Goal: Check status: Check status

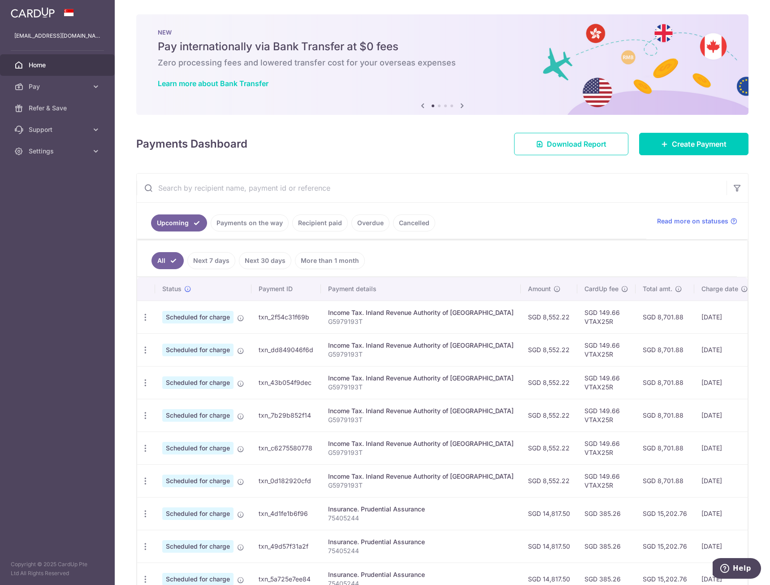
click at [370, 226] on link "Overdue" at bounding box center [371, 222] width 38 height 17
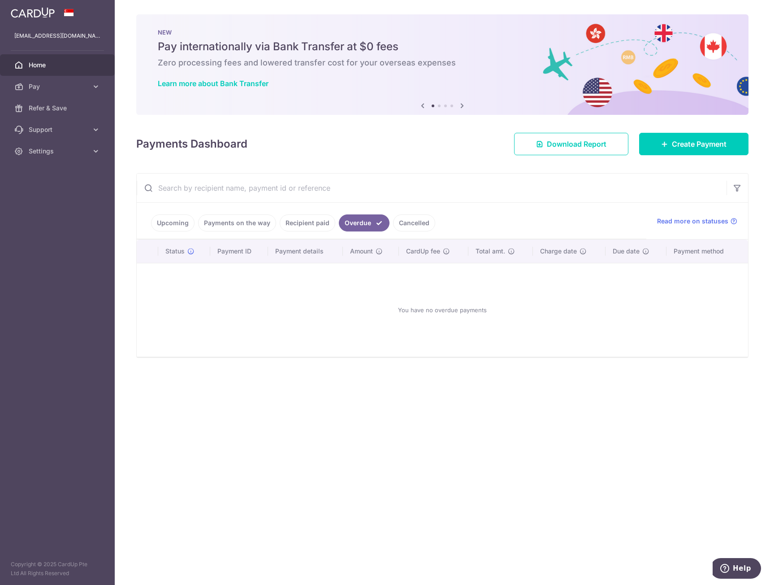
click at [405, 225] on link "Cancelled" at bounding box center [414, 222] width 42 height 17
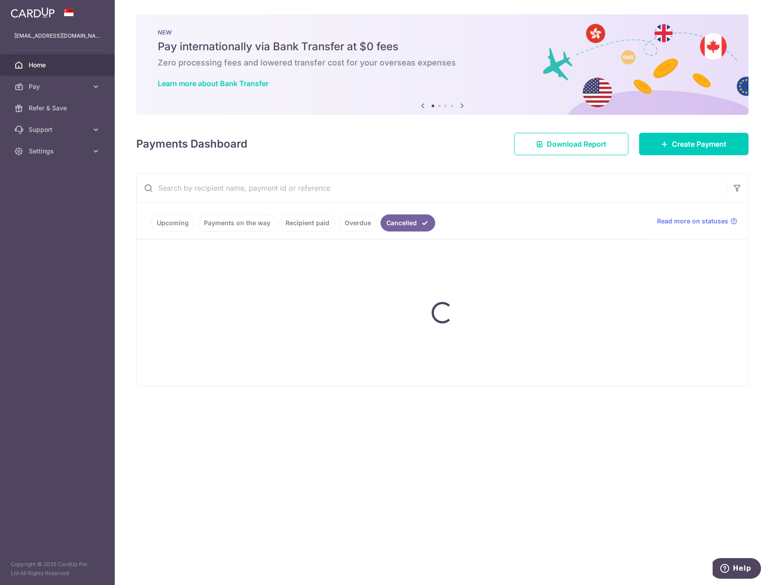
click at [301, 224] on link "Recipient paid" at bounding box center [308, 222] width 56 height 17
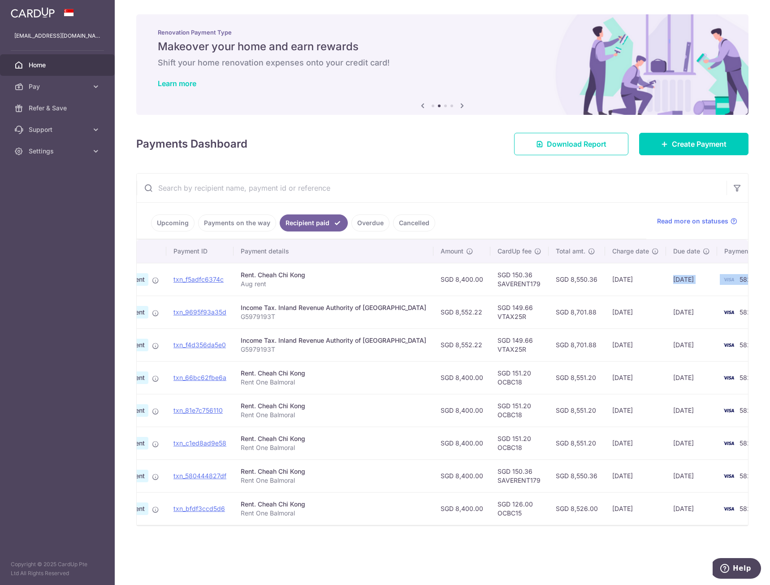
scroll to position [0, 62]
drag, startPoint x: 700, startPoint y: 281, endPoint x: 669, endPoint y: 290, distance: 32.1
click at [669, 290] on td "13/08/2025" at bounding box center [691, 279] width 51 height 33
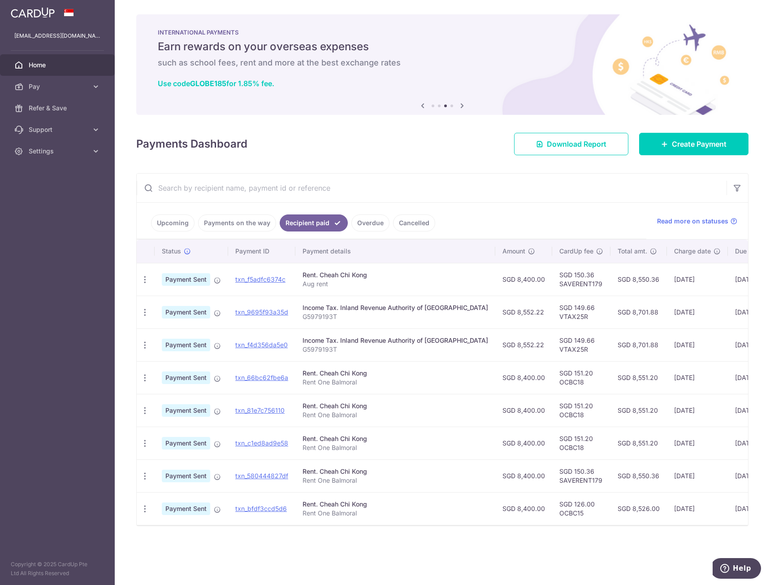
click at [403, 227] on link "Cancelled" at bounding box center [414, 222] width 42 height 17
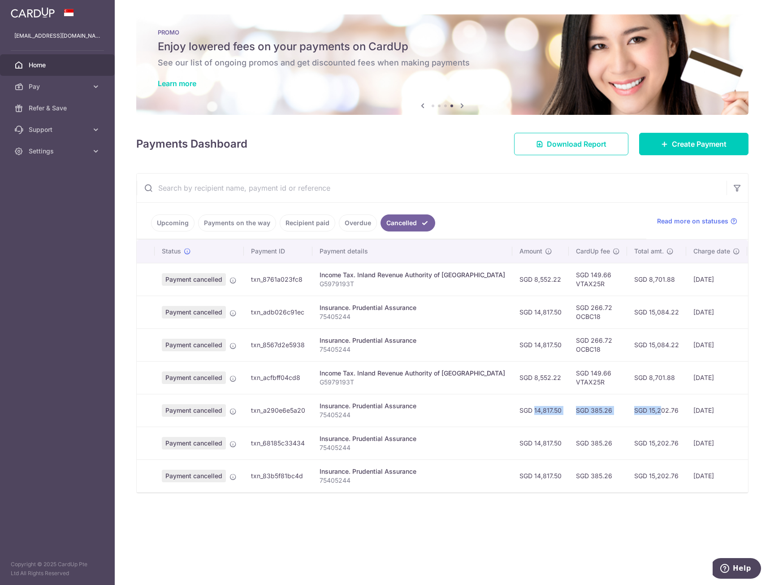
drag, startPoint x: 489, startPoint y: 412, endPoint x: 614, endPoint y: 414, distance: 125.1
click at [614, 414] on tr "Payment cancelled txn_a290e6e5a20 Insurance. Prudential Assurance 75405244 SGD …" at bounding box center [502, 410] width 730 height 33
click at [627, 414] on td "SGD 15,202.76" at bounding box center [656, 410] width 59 height 33
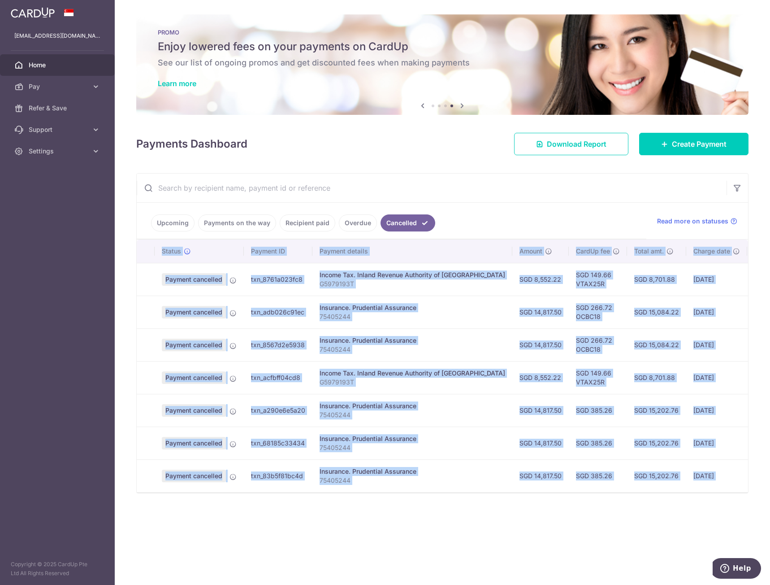
drag, startPoint x: 600, startPoint y: 496, endPoint x: 610, endPoint y: 495, distance: 10.4
click at [610, 493] on div "Status Payment ID Payment details Amount CardUp fee Total amt. Charge date Due …" at bounding box center [443, 365] width 612 height 253
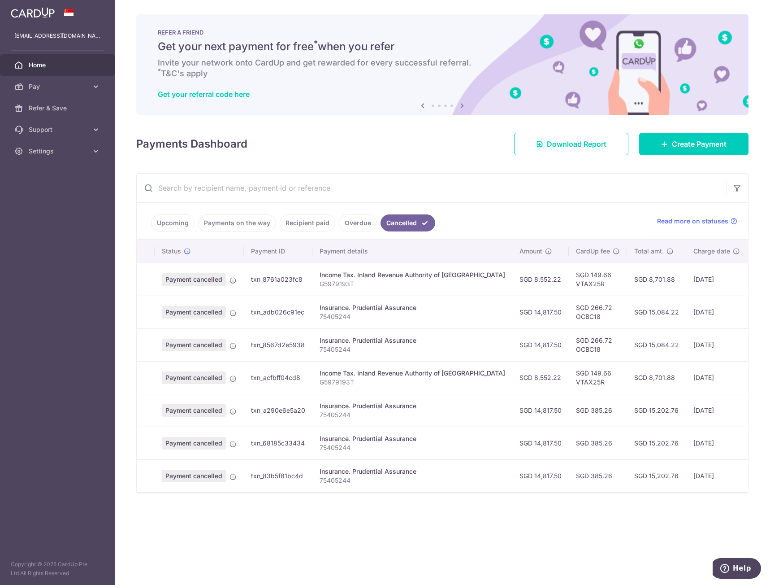
click at [309, 226] on link "Recipient paid" at bounding box center [308, 222] width 56 height 17
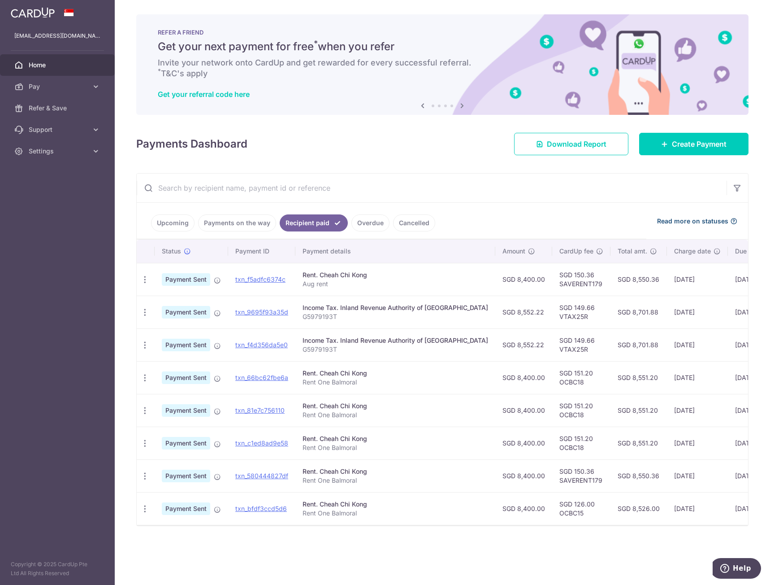
click at [689, 219] on span "Read more on statuses" at bounding box center [692, 221] width 71 height 9
click at [244, 228] on link "Payments on the way" at bounding box center [237, 222] width 78 height 17
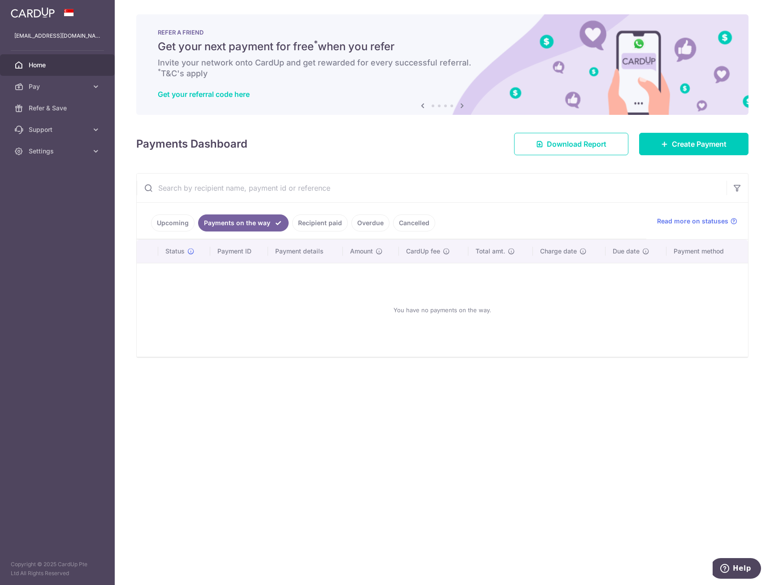
click at [185, 227] on link "Upcoming" at bounding box center [173, 222] width 44 height 17
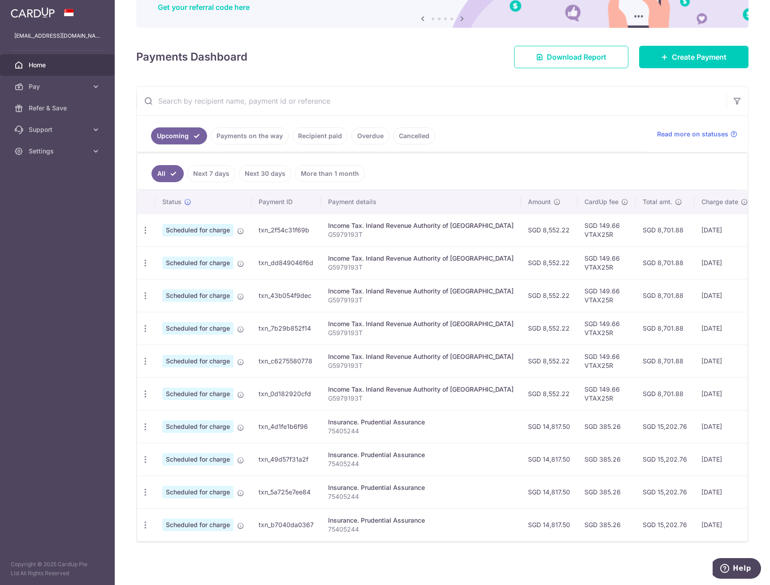
scroll to position [91, 0]
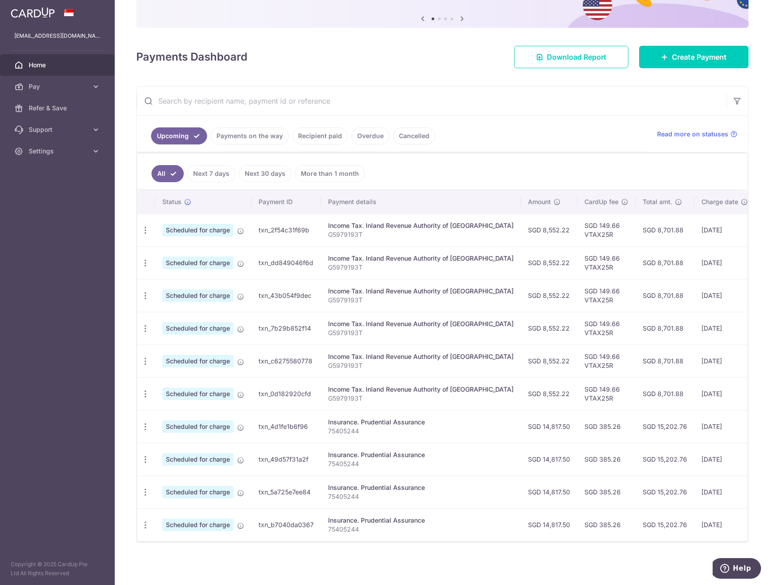
click at [208, 170] on link "Next 7 days" at bounding box center [211, 173] width 48 height 17
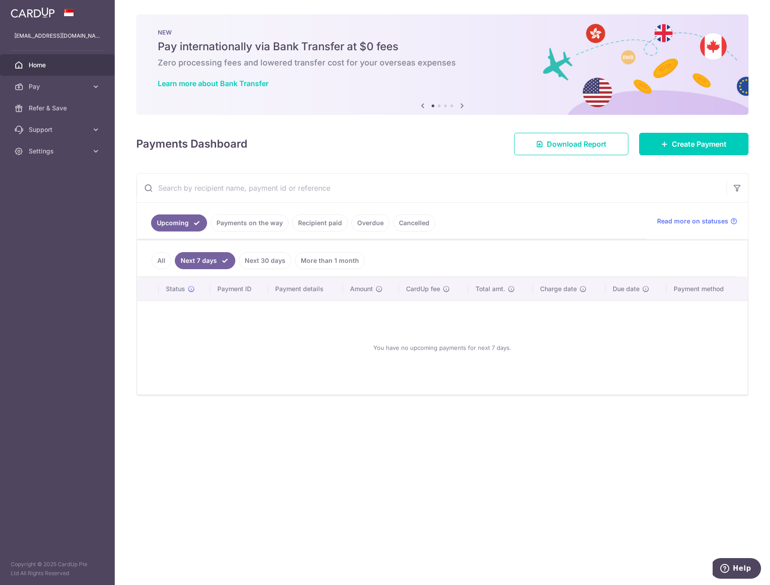
click at [258, 261] on link "Next 30 days" at bounding box center [265, 260] width 52 height 17
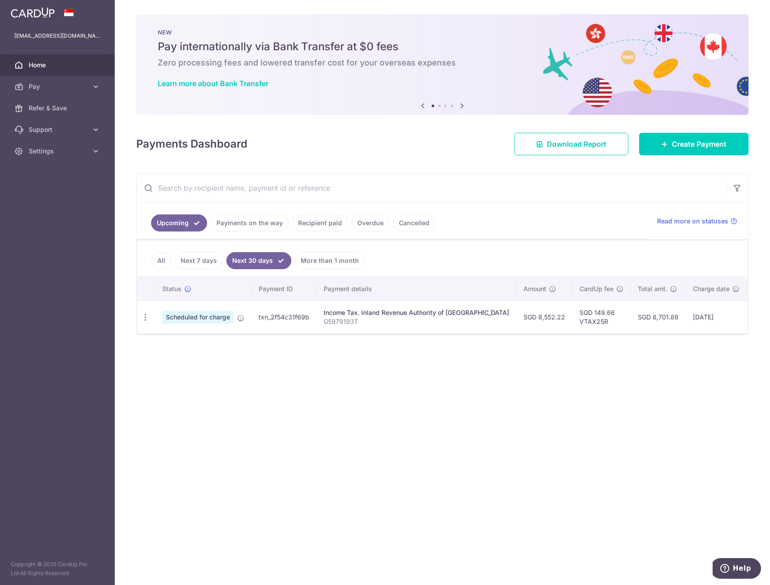
click at [322, 261] on link "More than 1 month" at bounding box center [330, 260] width 70 height 17
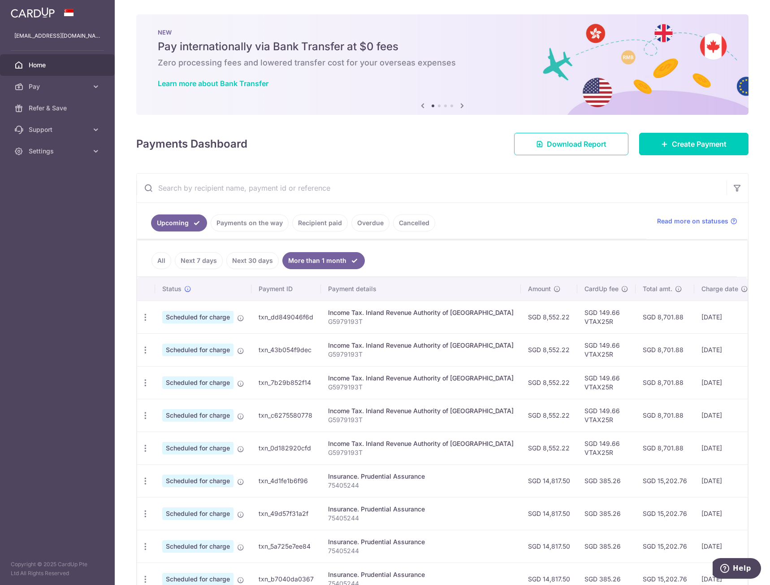
click at [166, 261] on link "All" at bounding box center [162, 260] width 20 height 17
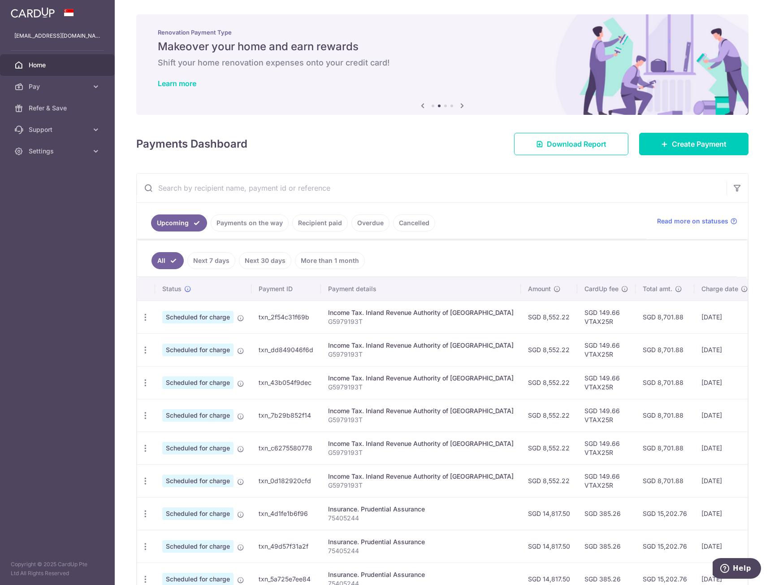
click at [232, 225] on link "Payments on the way" at bounding box center [250, 222] width 78 height 17
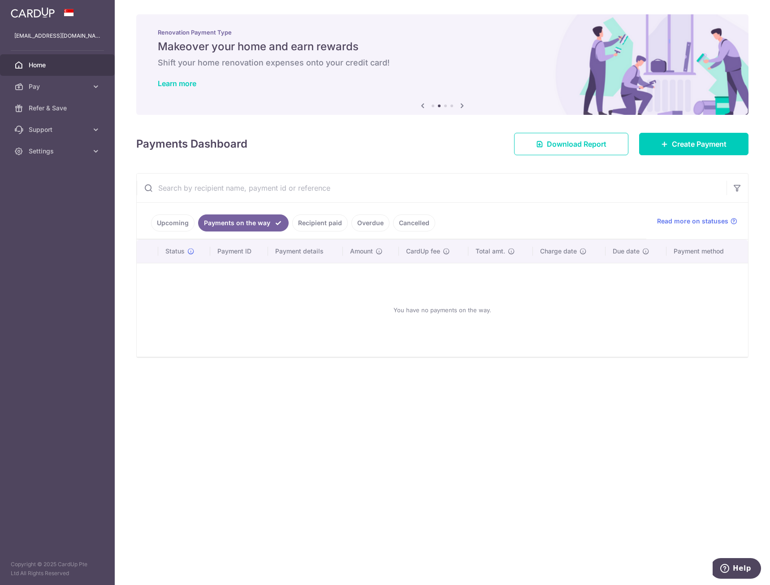
click at [303, 230] on link "Recipient paid" at bounding box center [320, 222] width 56 height 17
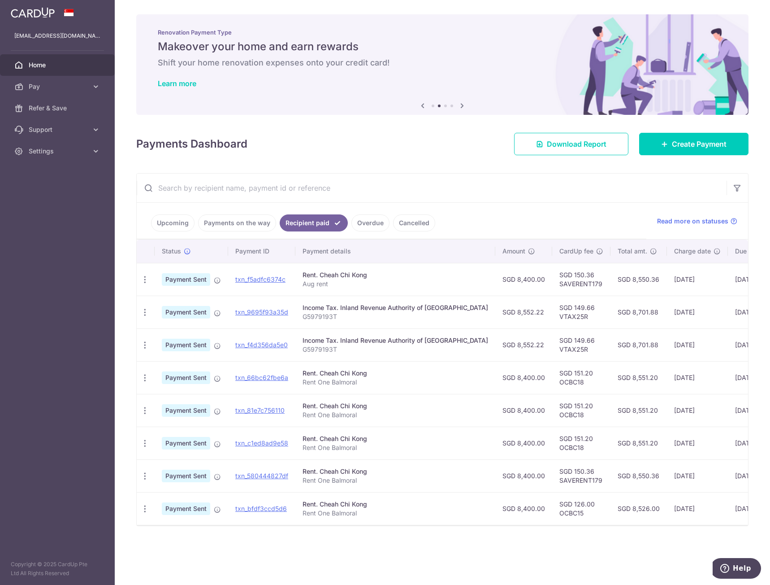
click at [402, 227] on link "Cancelled" at bounding box center [414, 222] width 42 height 17
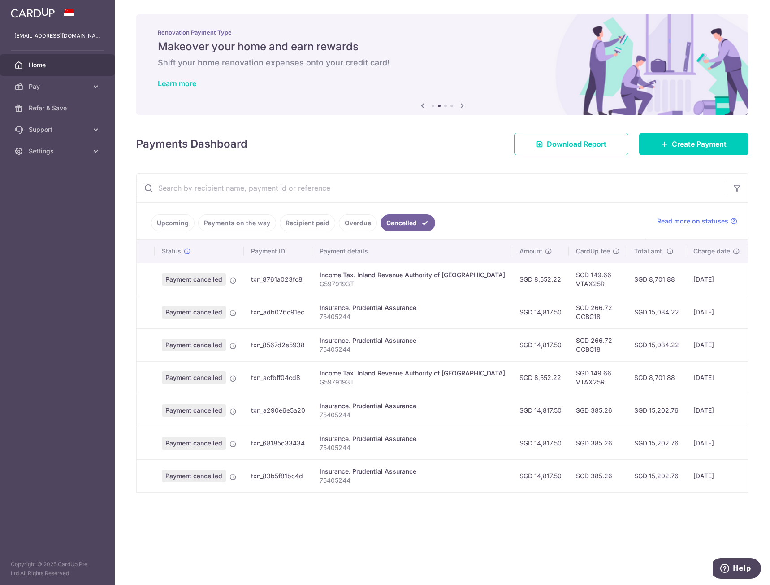
click at [357, 282] on p "G5979193T" at bounding box center [413, 283] width 186 height 9
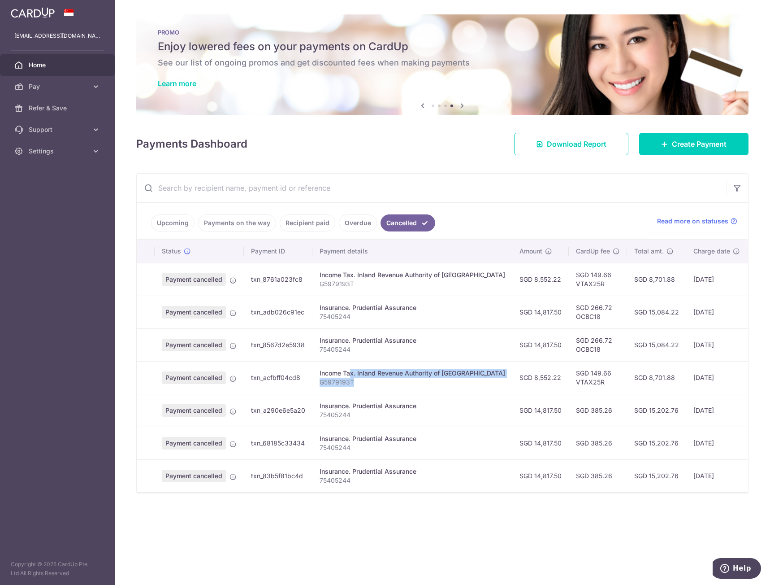
drag, startPoint x: 316, startPoint y: 373, endPoint x: 385, endPoint y: 386, distance: 70.2
click at [385, 386] on td "Income Tax. Inland Revenue Authority of Singapore G5979193T" at bounding box center [413, 377] width 200 height 33
click at [385, 386] on p "G5979193T" at bounding box center [413, 382] width 186 height 9
click at [231, 379] on icon at bounding box center [233, 378] width 7 height 7
click at [169, 379] on span "Payment cancelled" at bounding box center [194, 377] width 64 height 13
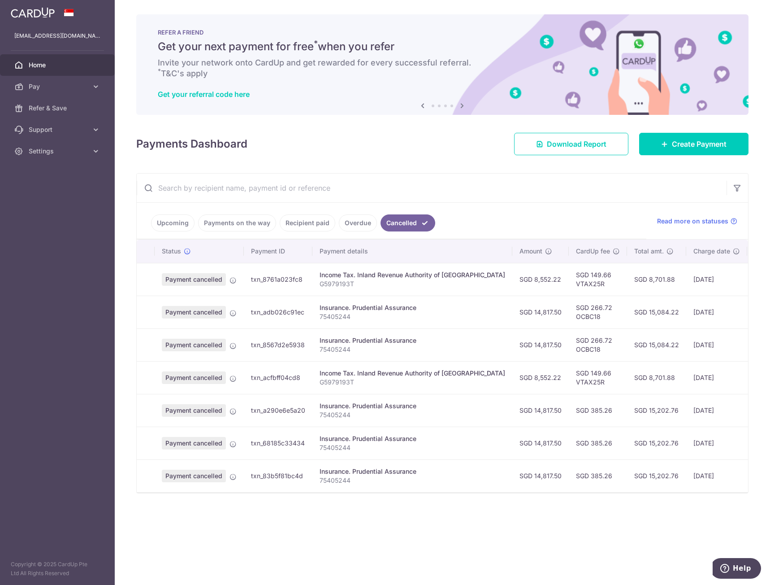
drag, startPoint x: 692, startPoint y: 382, endPoint x: 139, endPoint y: 375, distance: 553.0
click at [139, 375] on tr "Payment cancelled txn_acfbff04cd8 Income Tax. Inland Revenue Authority of Singa…" at bounding box center [502, 377] width 730 height 33
click at [392, 302] on td "Insurance. Prudential Assurance 75405244" at bounding box center [413, 312] width 200 height 33
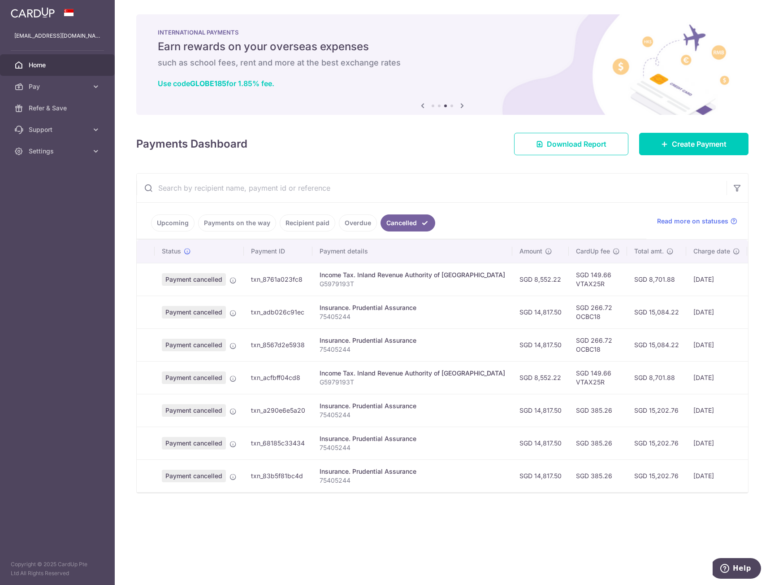
click at [362, 225] on link "Overdue" at bounding box center [358, 222] width 38 height 17
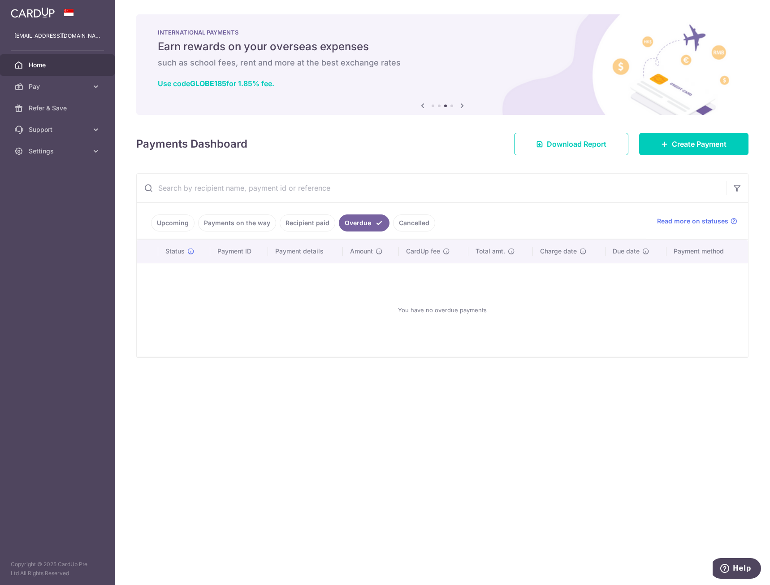
click at [190, 221] on link "Upcoming" at bounding box center [173, 222] width 44 height 17
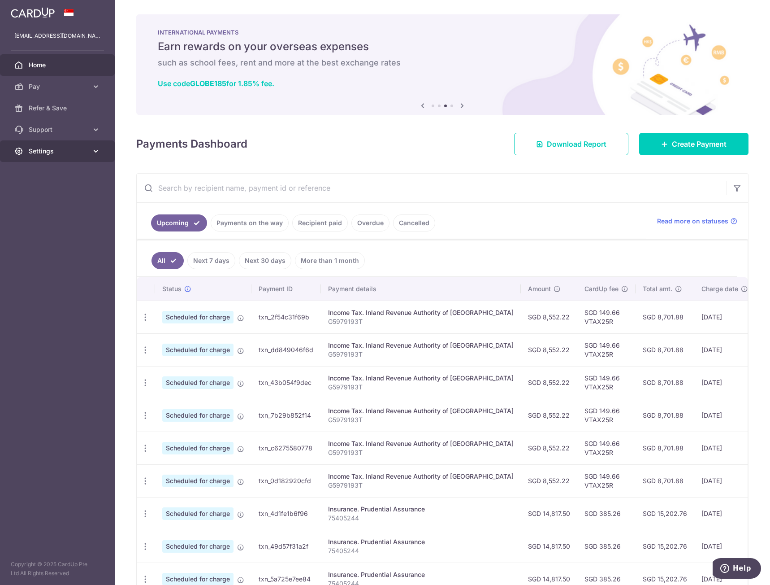
click at [49, 149] on span "Settings" at bounding box center [58, 151] width 59 height 9
click at [41, 195] on span "Logout" at bounding box center [58, 194] width 59 height 9
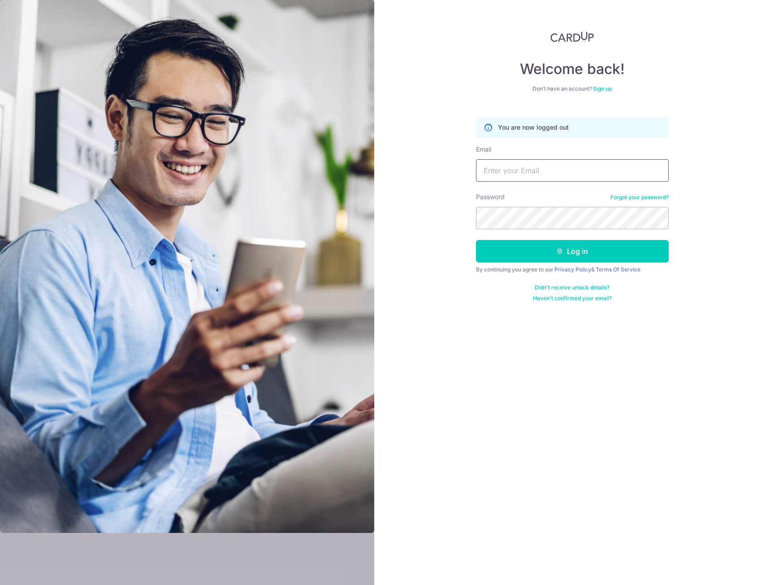
type input "[EMAIL_ADDRESS][DOMAIN_NAME]"
drag, startPoint x: 570, startPoint y: 165, endPoint x: 567, endPoint y: 181, distance: 16.4
click at [570, 165] on input "[EMAIL_ADDRESS][DOMAIN_NAME]" at bounding box center [572, 170] width 193 height 22
click at [547, 249] on button "Log in" at bounding box center [572, 251] width 193 height 22
